Goal: Transaction & Acquisition: Download file/media

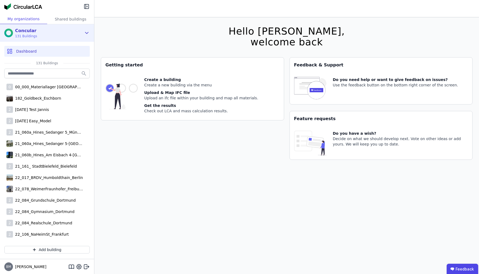
click at [85, 31] on icon at bounding box center [87, 33] width 6 height 6
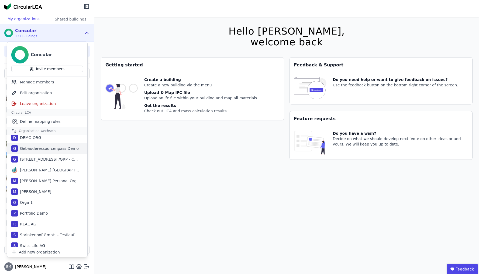
scroll to position [17, 0]
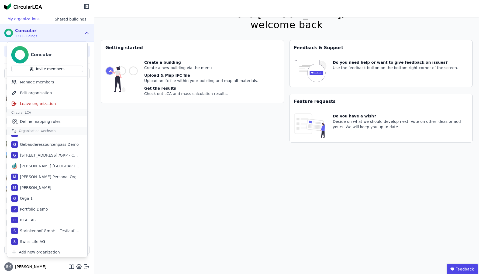
click at [76, 17] on div "Shared buildings" at bounding box center [70, 19] width 47 height 10
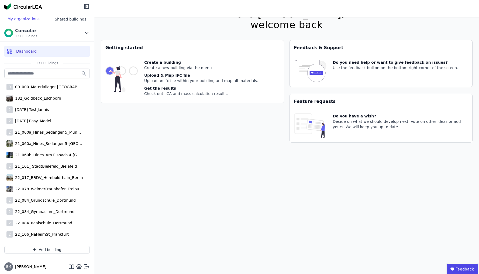
click at [77, 19] on div "Shared buildings" at bounding box center [70, 19] width 47 height 10
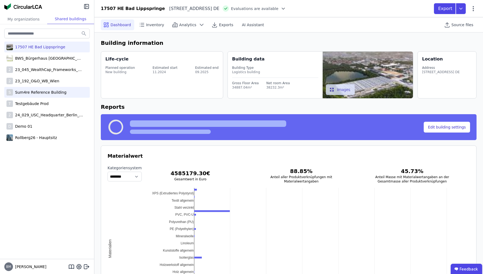
select select "*"
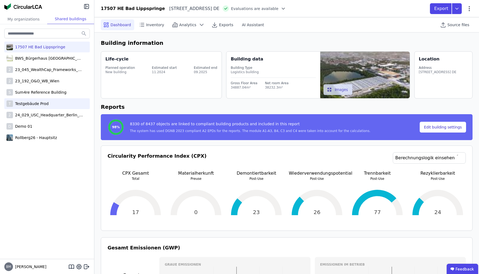
click at [51, 104] on div "T Testgebäude Prod" at bounding box center [46, 103] width 85 height 11
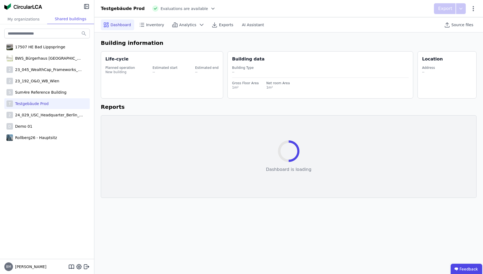
select select "*"
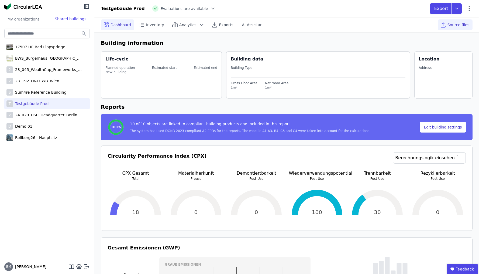
click at [465, 27] on span "Source files" at bounding box center [458, 24] width 22 height 5
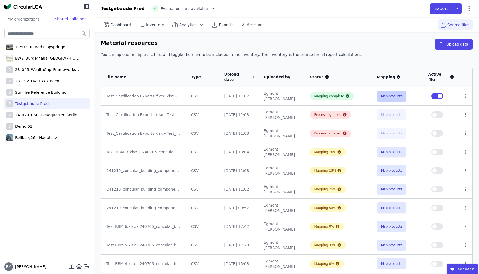
click at [393, 91] on button "Map products" at bounding box center [392, 96] width 30 height 11
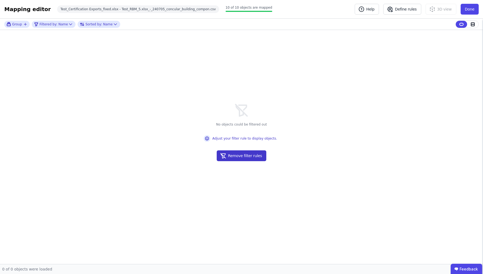
click at [251, 156] on button "Remove filter rules" at bounding box center [242, 155] width 50 height 11
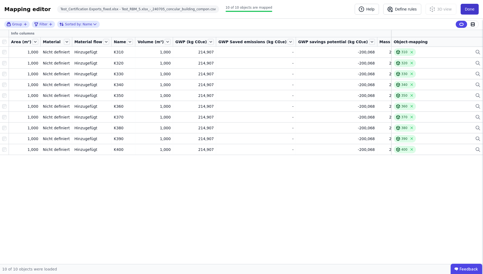
click at [466, 11] on button "Done" at bounding box center [470, 9] width 18 height 11
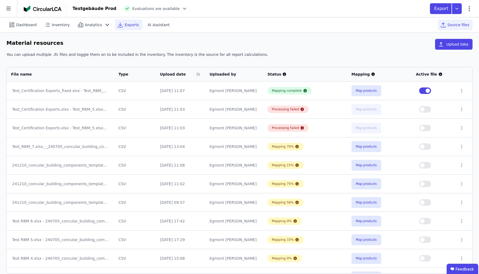
click at [127, 26] on span "Exports" at bounding box center [132, 24] width 14 height 5
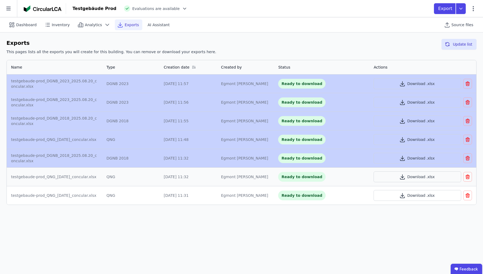
drag, startPoint x: 118, startPoint y: 87, endPoint x: 149, endPoint y: 154, distance: 73.8
click at [149, 154] on tbody "testgebaude-prod_DGNB_2023_2025.08.20_concular.xlsx DGNB 2023 [DATE] 11:57 Egmo…" at bounding box center [242, 139] width 470 height 130
click at [149, 154] on td "DGNB 2018" at bounding box center [130, 158] width 57 height 19
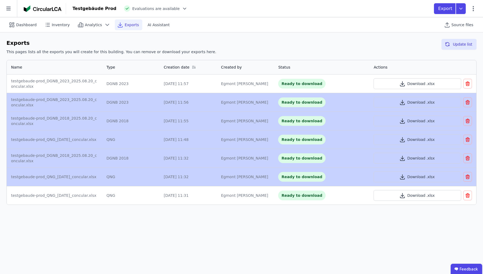
drag, startPoint x: 127, startPoint y: 98, endPoint x: 152, endPoint y: 173, distance: 78.7
click at [152, 173] on tbody "testgebaude-prod_DGNB_2023_2025.08.20_concular.xlsx DGNB 2023 [DATE] 11:57 Egmo…" at bounding box center [242, 139] width 470 height 130
click at [152, 173] on td "QNG" at bounding box center [130, 176] width 57 height 19
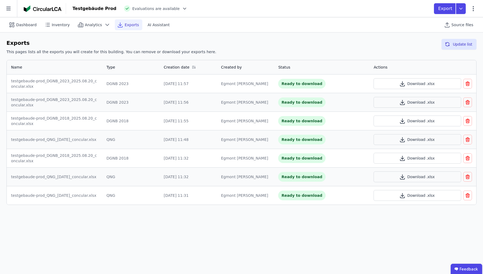
drag, startPoint x: 134, startPoint y: 100, endPoint x: 175, endPoint y: 194, distance: 102.6
click at [174, 192] on tbody "testgebaude-prod_DGNB_2023_2025.08.20_concular.xlsx DGNB 2023 [DATE] 11:57 Egmo…" at bounding box center [242, 139] width 470 height 130
click at [175, 194] on div "[DATE] 11:31" at bounding box center [188, 194] width 49 height 5
